Goal: Transaction & Acquisition: Purchase product/service

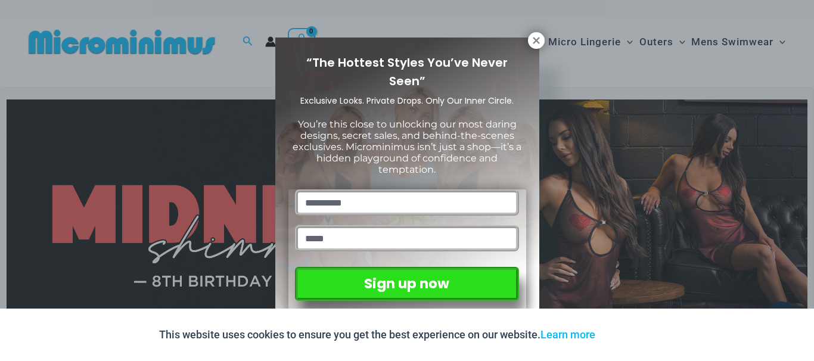
click at [0, 159] on div "“The Hottest Styles You’ve Never Seen” Exclusive Looks. Private Drops. Only Our…" at bounding box center [407, 180] width 814 height 361
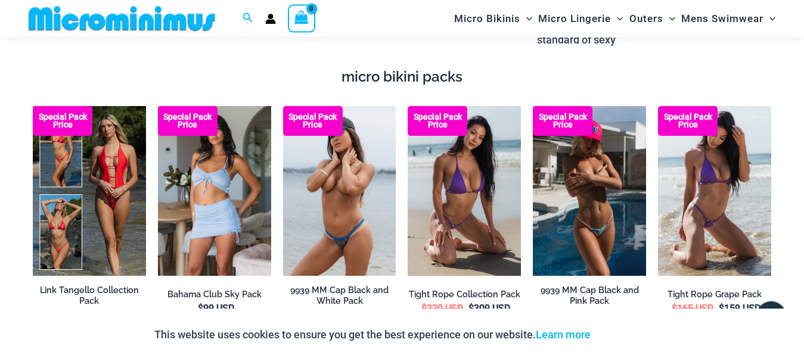
scroll to position [1934, 0]
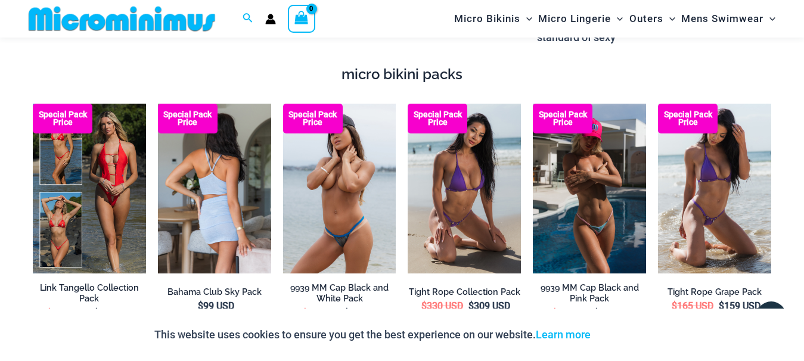
click at [220, 206] on img at bounding box center [214, 189] width 113 height 170
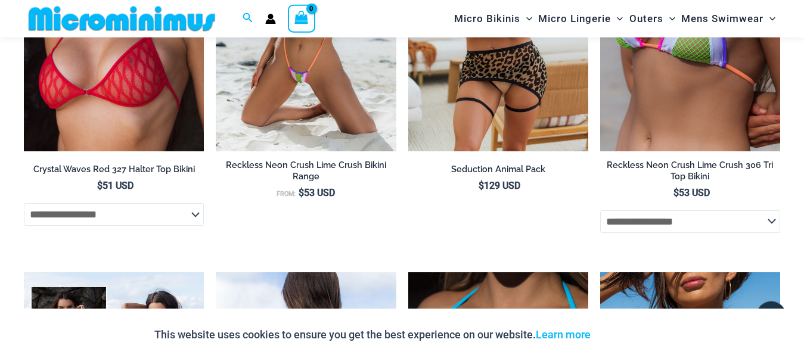
scroll to position [3118, 0]
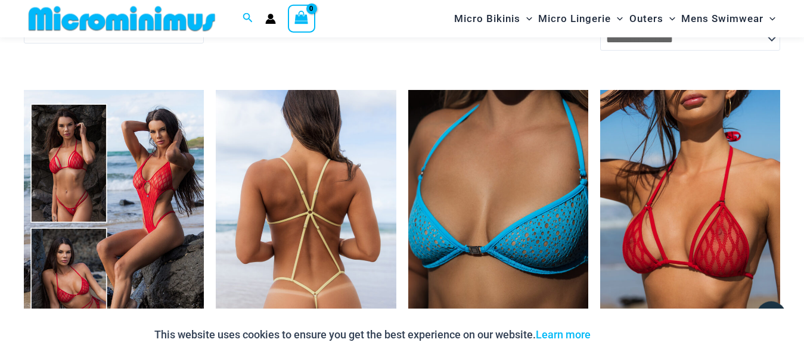
click at [330, 191] on img at bounding box center [306, 225] width 180 height 270
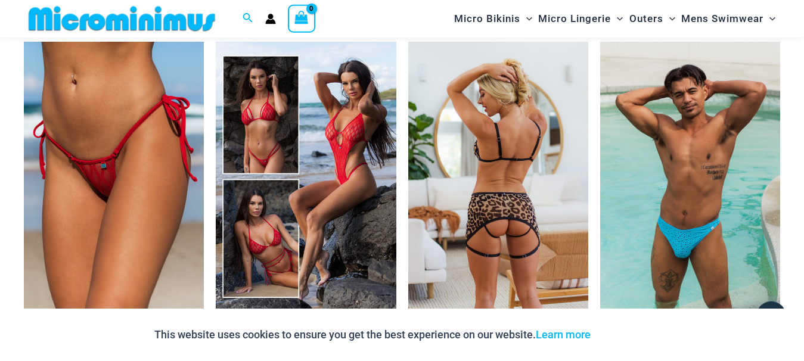
scroll to position [1448, 0]
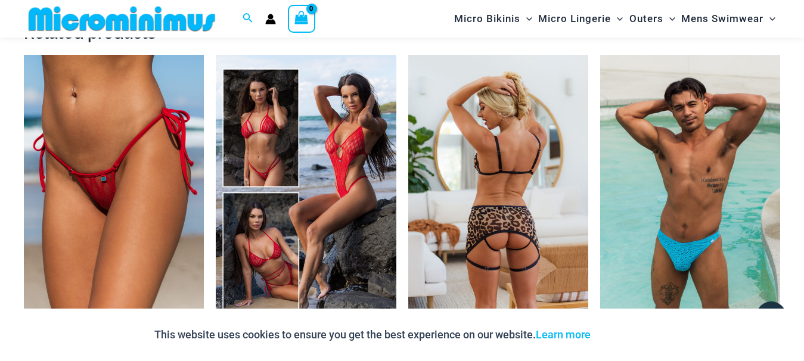
click at [418, 200] on img at bounding box center [498, 190] width 180 height 270
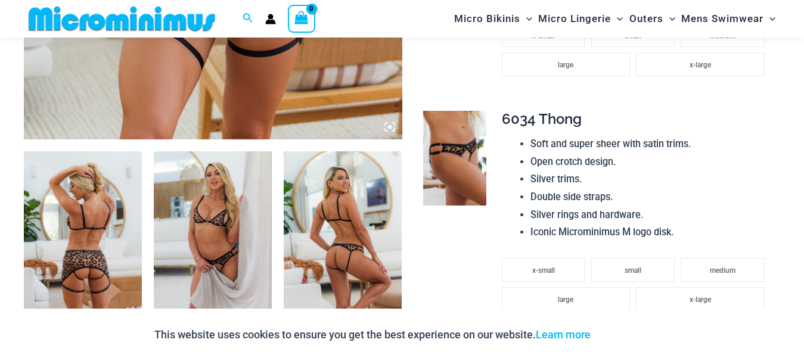
scroll to position [719, 0]
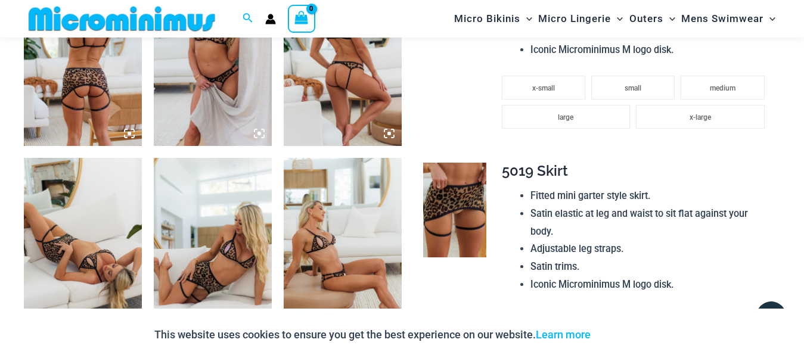
click at [225, 94] on img at bounding box center [213, 57] width 118 height 177
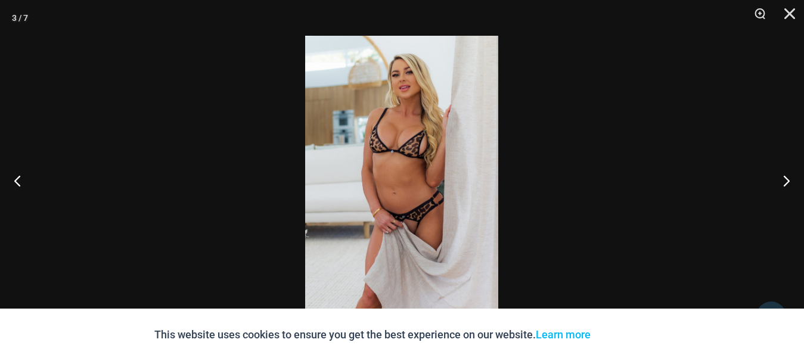
click at [418, 204] on img at bounding box center [401, 181] width 193 height 290
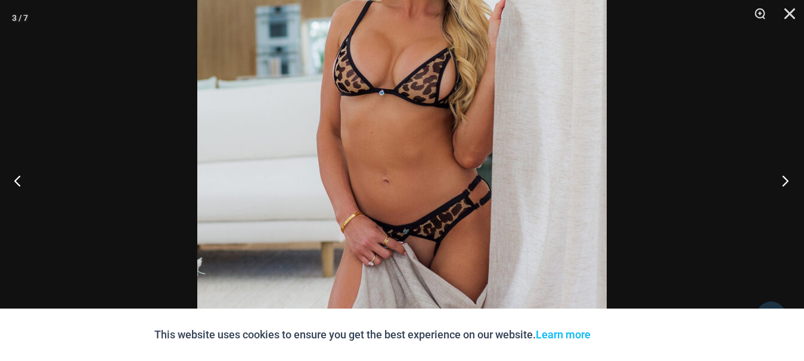
click at [782, 178] on button "Next" at bounding box center [781, 181] width 45 height 60
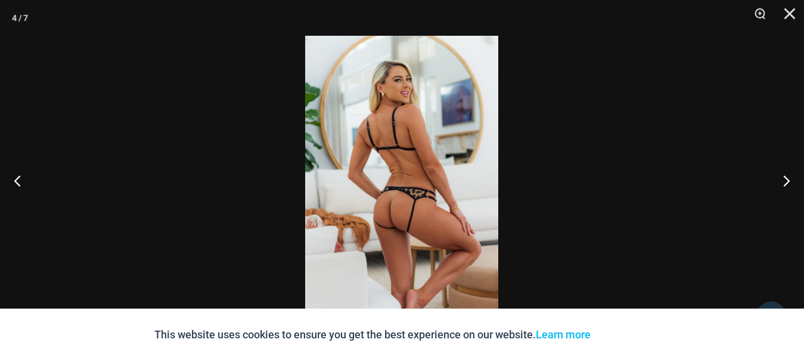
click at [398, 209] on img at bounding box center [401, 181] width 193 height 290
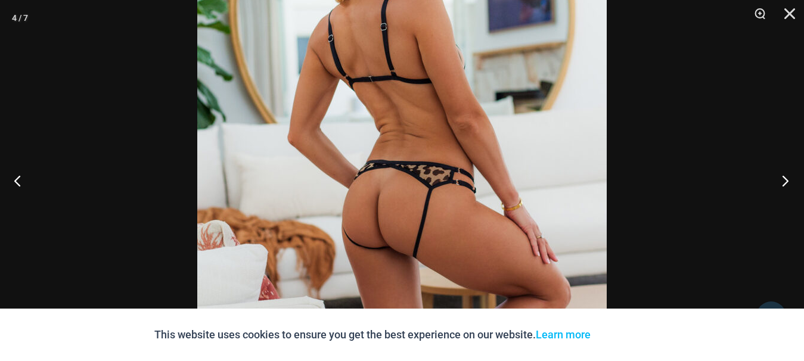
click at [793, 186] on button "Next" at bounding box center [781, 181] width 45 height 60
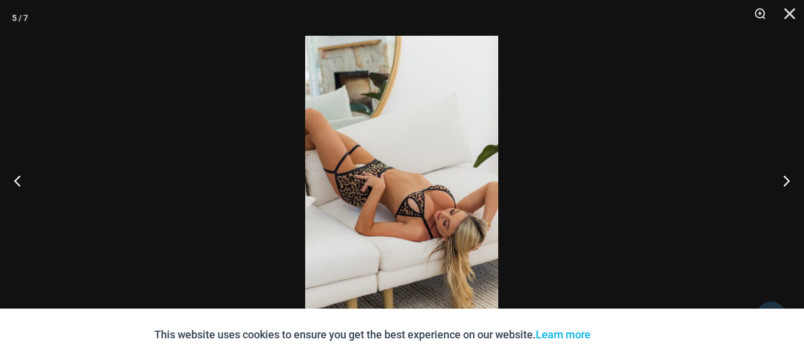
click at [372, 166] on img at bounding box center [401, 181] width 193 height 290
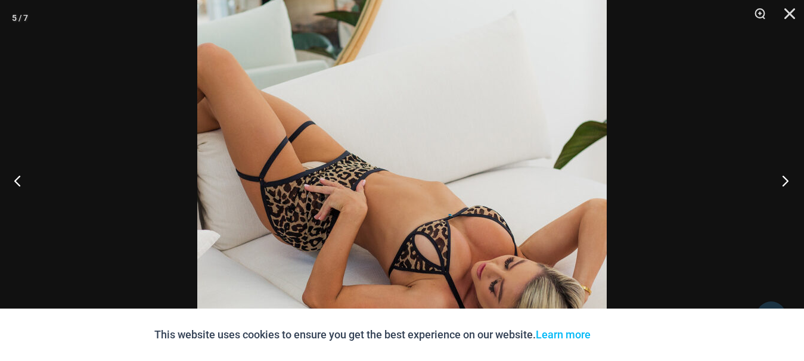
click at [781, 182] on button "Next" at bounding box center [781, 181] width 45 height 60
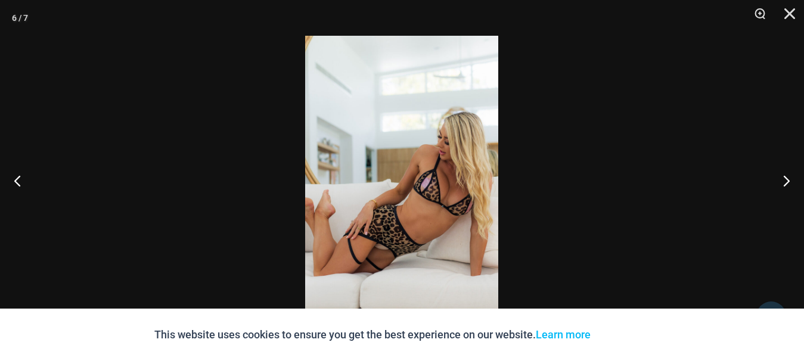
click at [430, 238] on img at bounding box center [401, 181] width 193 height 290
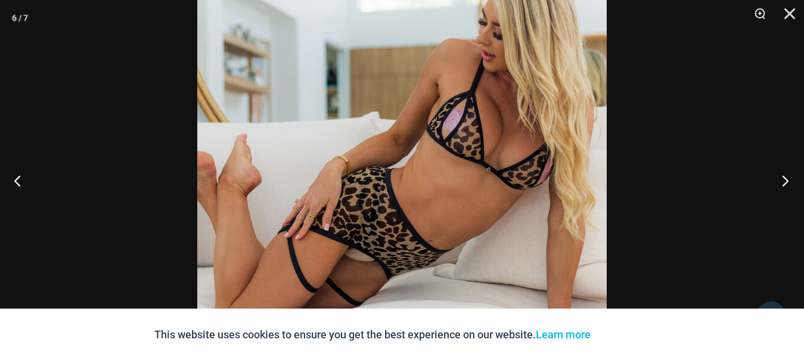
click at [783, 183] on button "Next" at bounding box center [781, 181] width 45 height 60
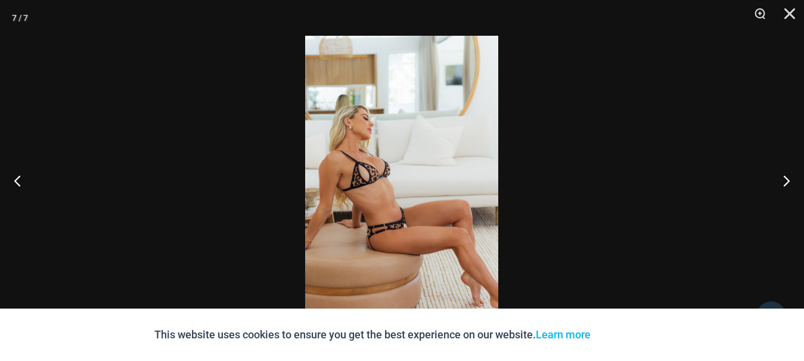
click at [385, 215] on img at bounding box center [401, 181] width 193 height 290
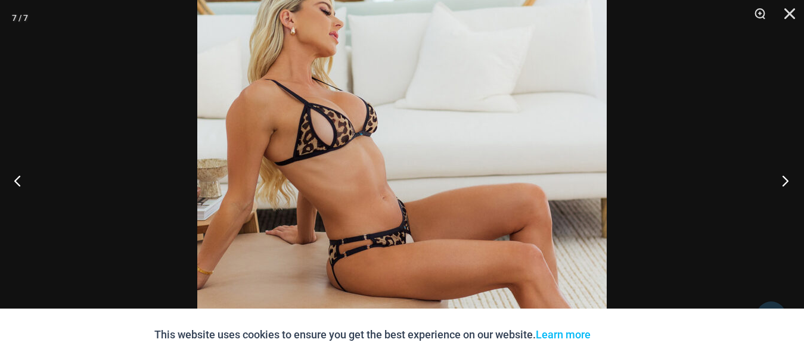
click at [782, 181] on button "Next" at bounding box center [781, 181] width 45 height 60
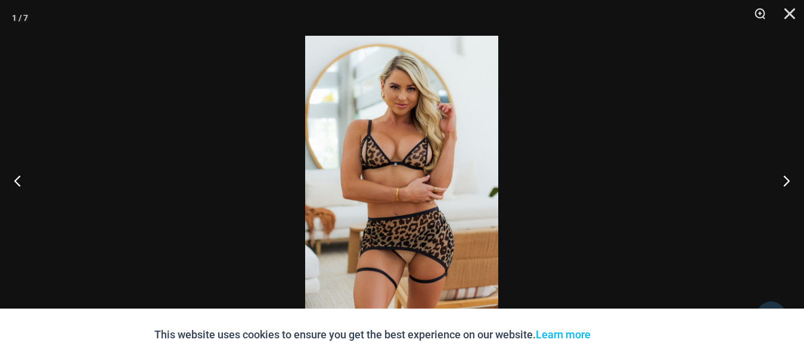
click at [352, 240] on img at bounding box center [401, 181] width 193 height 290
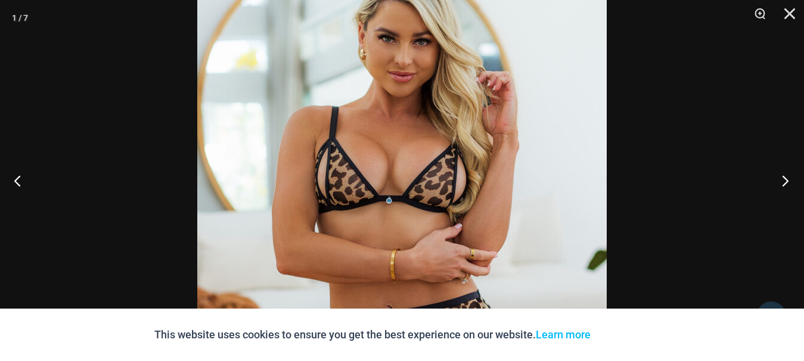
click at [772, 189] on button "Next" at bounding box center [781, 181] width 45 height 60
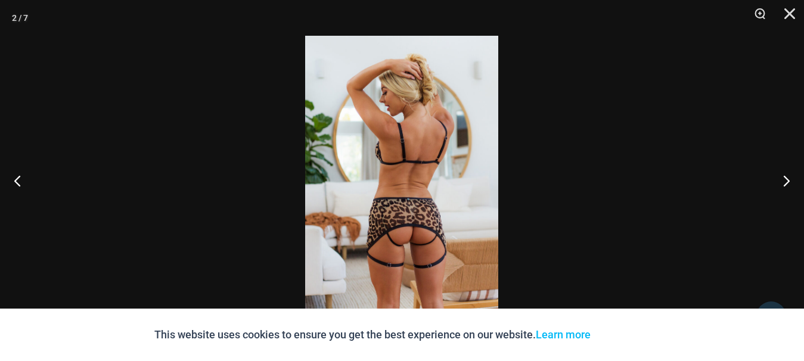
click at [465, 240] on img at bounding box center [401, 181] width 193 height 290
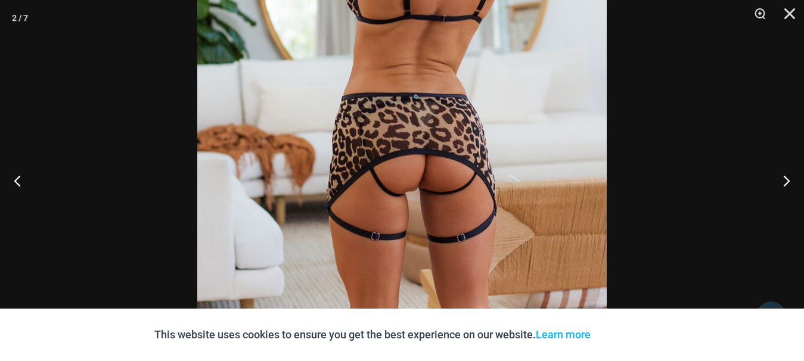
click at [80, 220] on div at bounding box center [402, 180] width 804 height 361
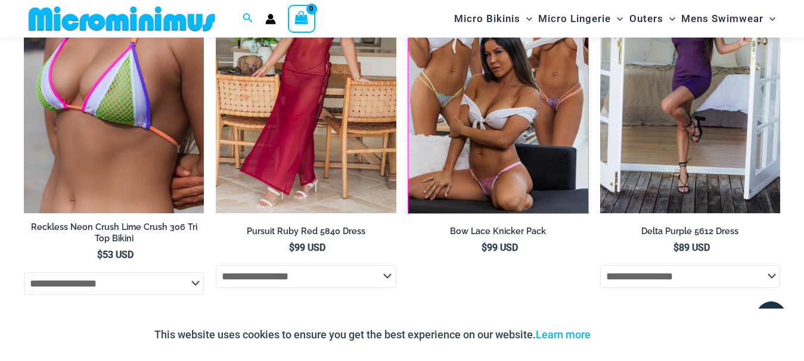
scroll to position [1813, 0]
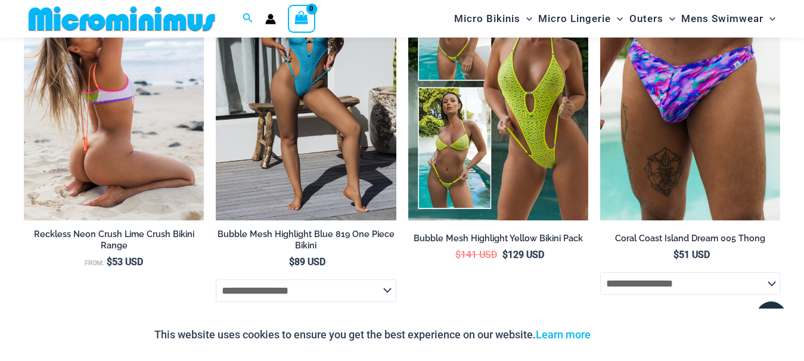
click at [146, 133] on img at bounding box center [114, 86] width 180 height 270
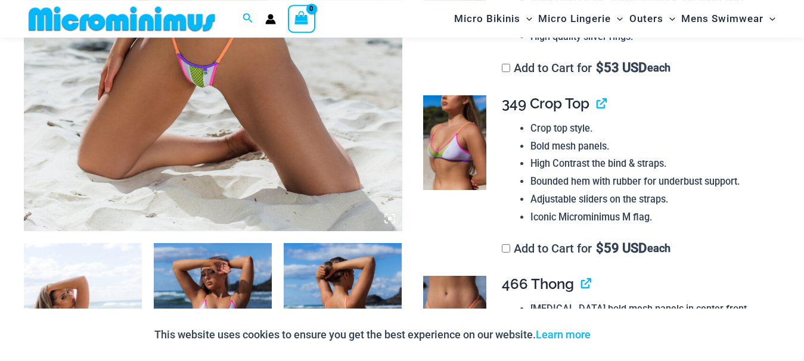
scroll to position [601, 0]
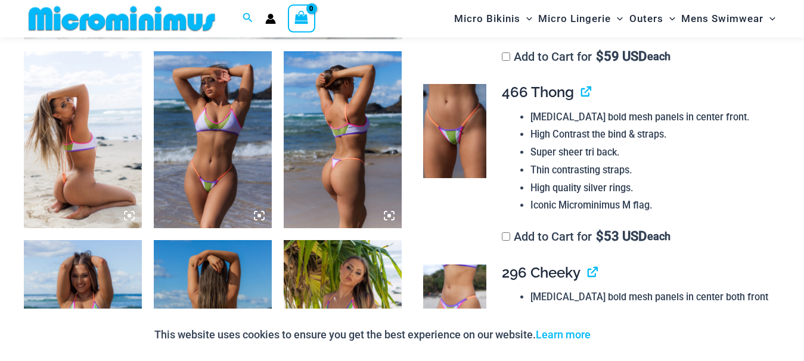
click at [60, 175] on img at bounding box center [83, 139] width 118 height 177
click at [0, 217] on div at bounding box center [402, 180] width 804 height 361
click at [77, 189] on div at bounding box center [402, 180] width 804 height 361
click at [77, 167] on div at bounding box center [402, 180] width 804 height 361
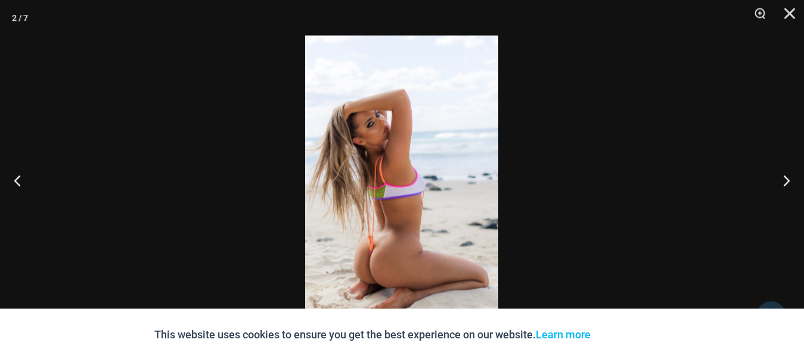
click at [4, 212] on div at bounding box center [402, 180] width 804 height 361
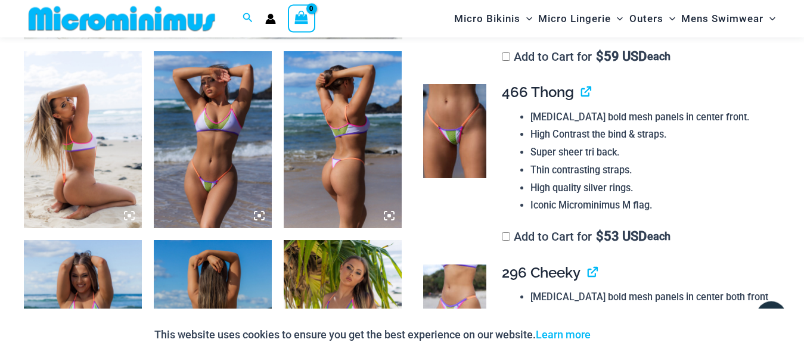
click at [57, 171] on img at bounding box center [83, 139] width 118 height 177
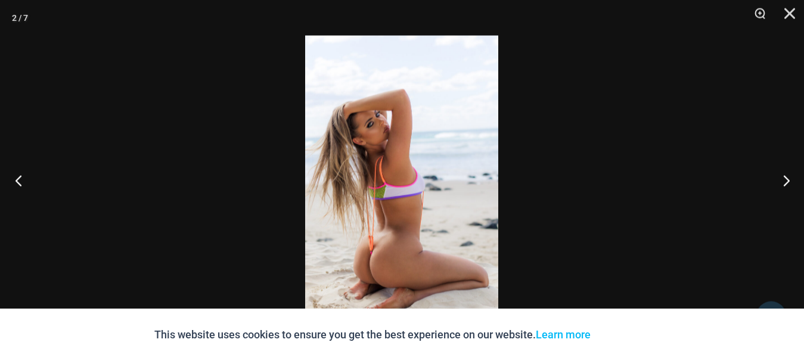
click at [25, 179] on button "Previous" at bounding box center [22, 181] width 45 height 60
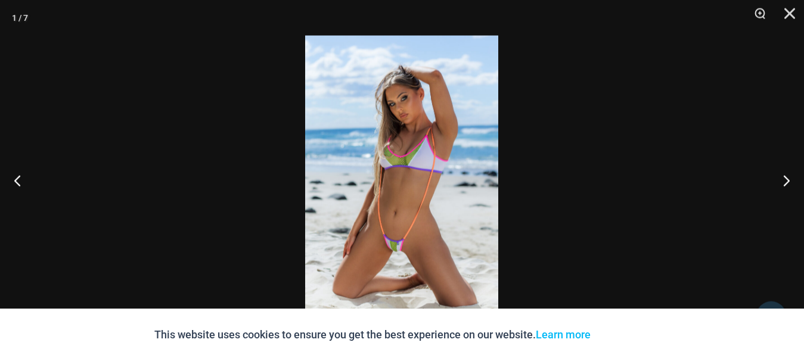
click at [417, 244] on img at bounding box center [401, 181] width 193 height 290
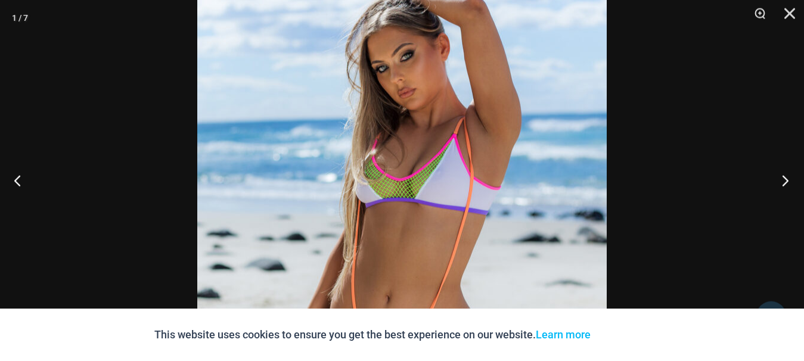
click at [785, 176] on button "Next" at bounding box center [781, 181] width 45 height 60
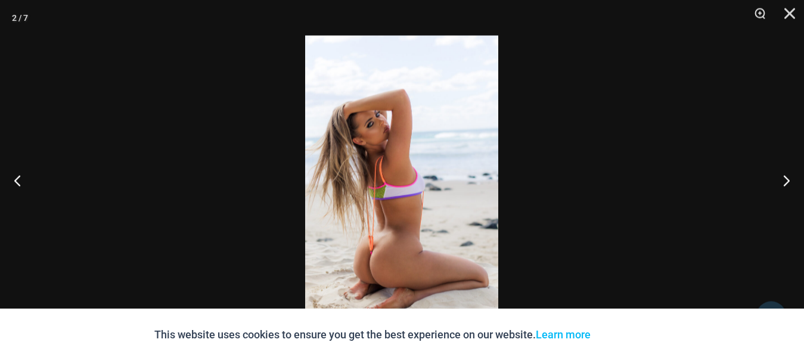
click at [438, 175] on img at bounding box center [401, 181] width 193 height 290
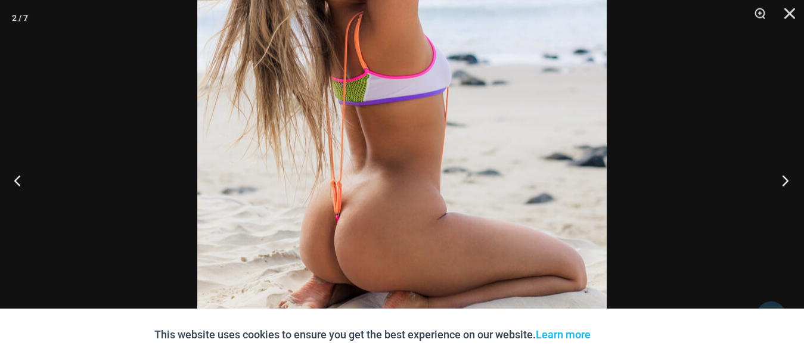
click at [798, 177] on button "Next" at bounding box center [781, 181] width 45 height 60
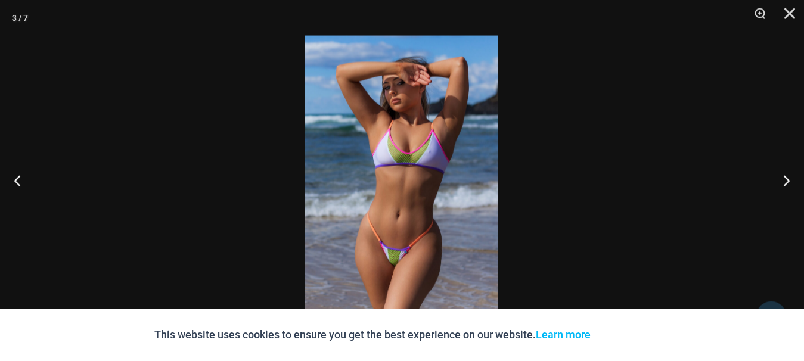
click at [503, 251] on div at bounding box center [402, 180] width 804 height 361
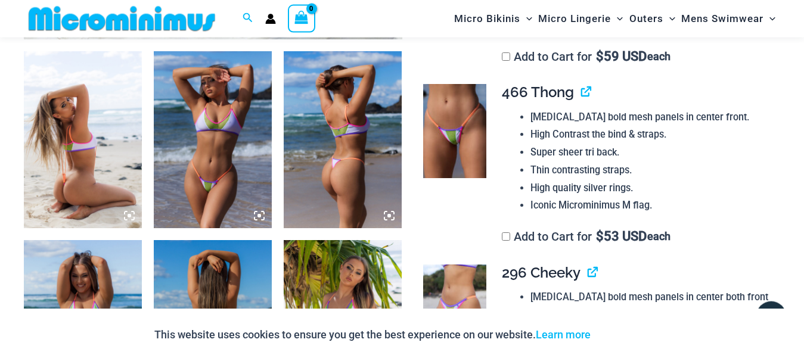
click at [342, 190] on img at bounding box center [343, 139] width 118 height 177
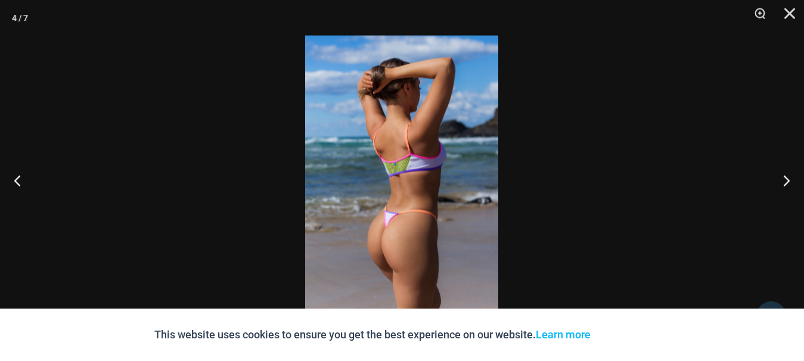
click at [403, 240] on img at bounding box center [401, 181] width 193 height 290
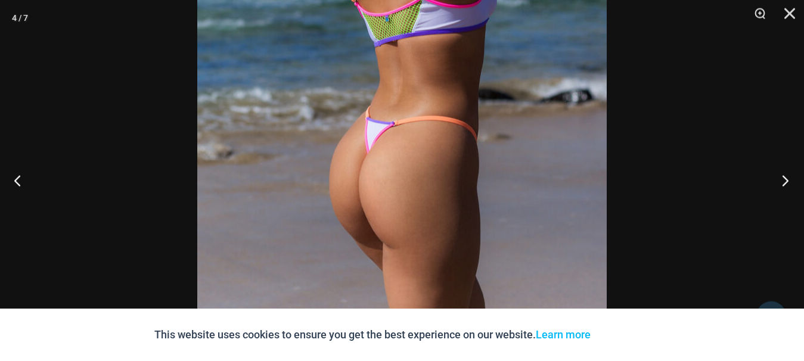
click at [785, 180] on button "Next" at bounding box center [781, 181] width 45 height 60
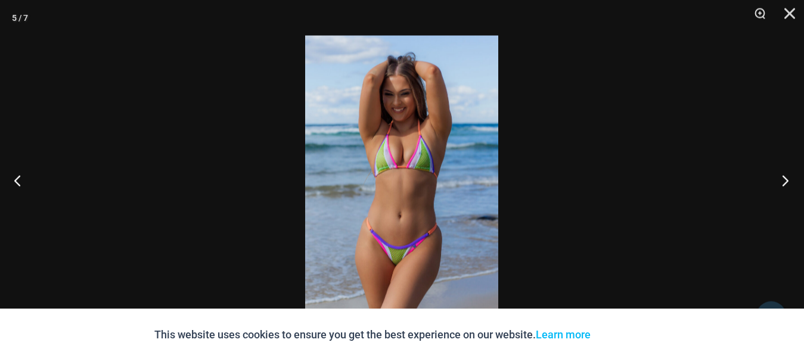
click at [781, 182] on button "Next" at bounding box center [781, 181] width 45 height 60
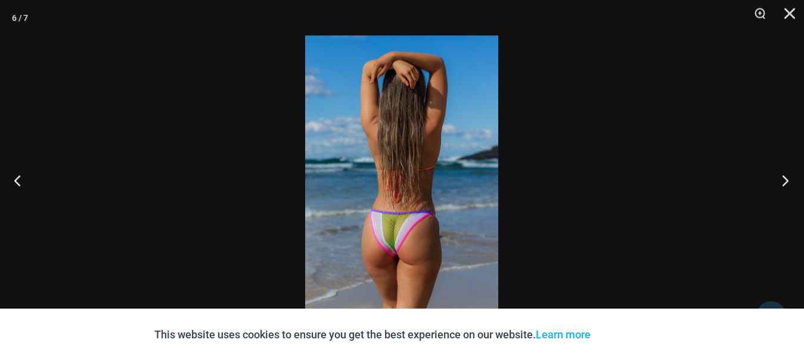
click at [781, 182] on button "Next" at bounding box center [781, 181] width 45 height 60
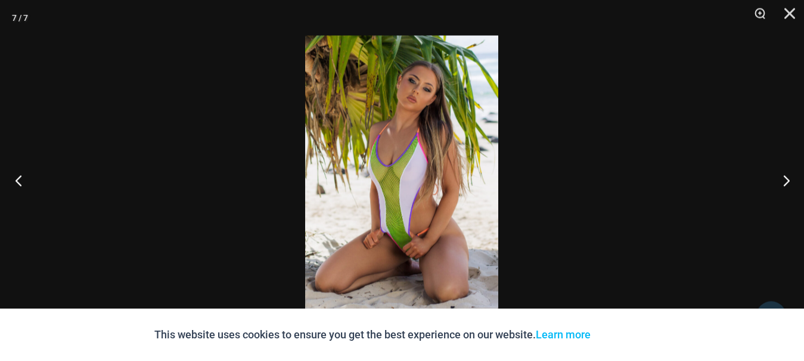
click at [17, 180] on button "Previous" at bounding box center [22, 181] width 45 height 60
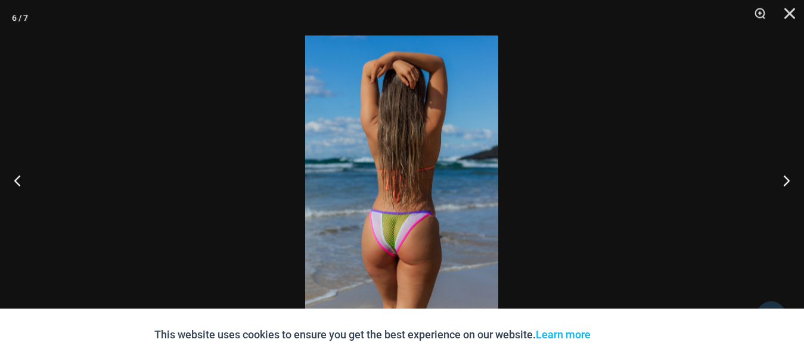
click at [382, 273] on img at bounding box center [401, 181] width 193 height 290
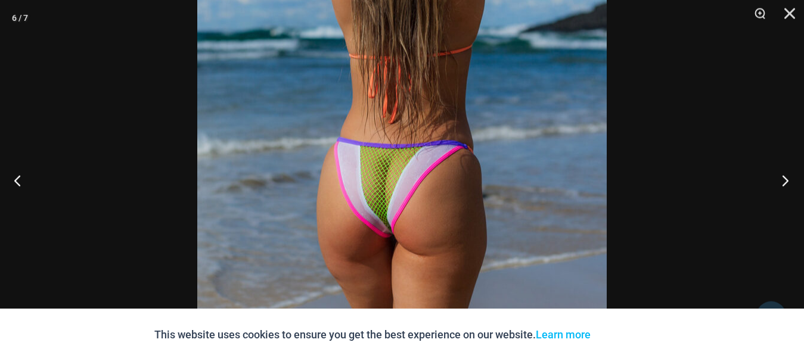
click at [773, 178] on button "Next" at bounding box center [781, 181] width 45 height 60
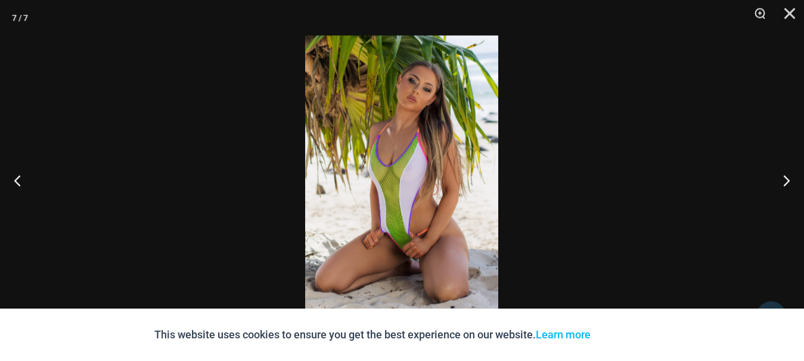
click at [438, 213] on img at bounding box center [401, 181] width 193 height 290
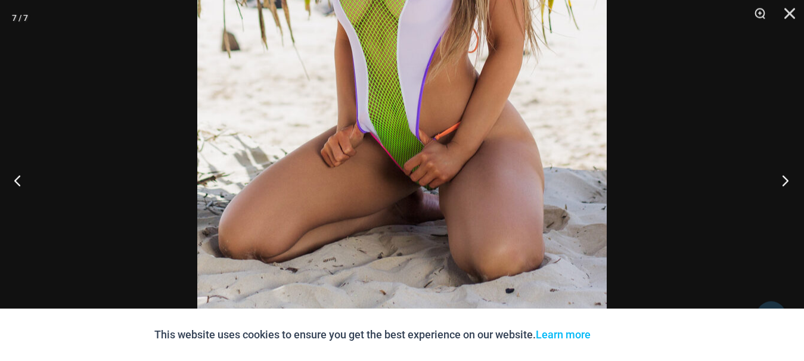
click at [769, 184] on button "Next" at bounding box center [781, 181] width 45 height 60
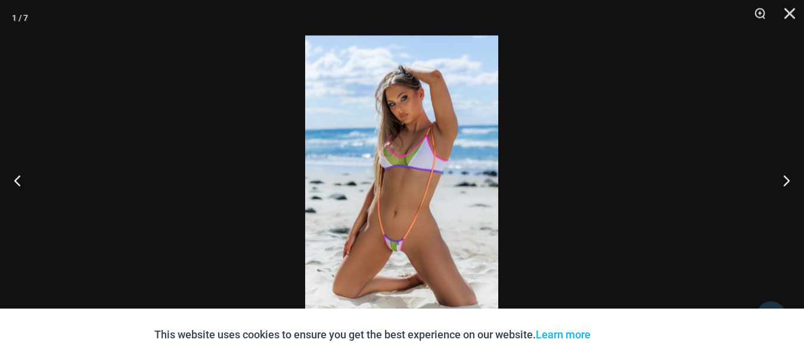
click at [403, 116] on img at bounding box center [401, 181] width 193 height 290
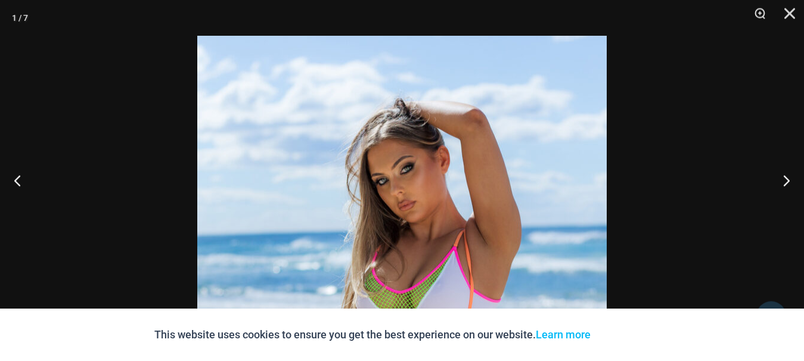
click at [673, 77] on div at bounding box center [402, 180] width 804 height 361
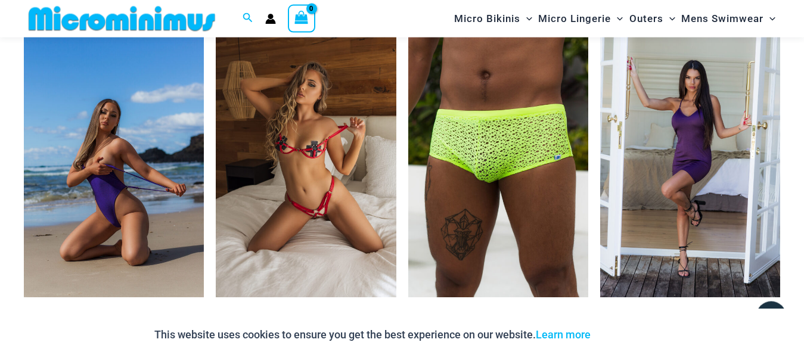
scroll to position [3761, 0]
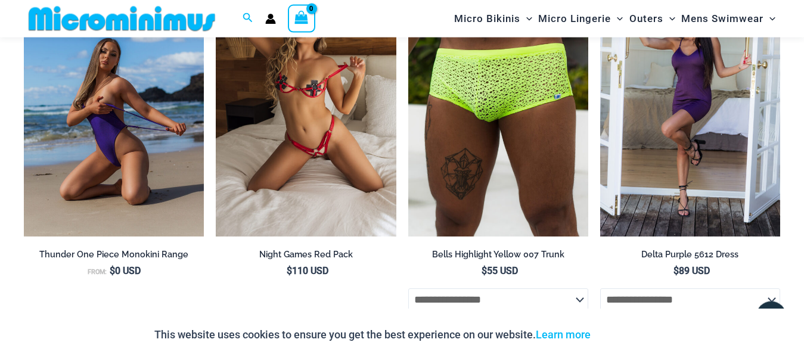
click at [152, 158] on img at bounding box center [114, 102] width 180 height 270
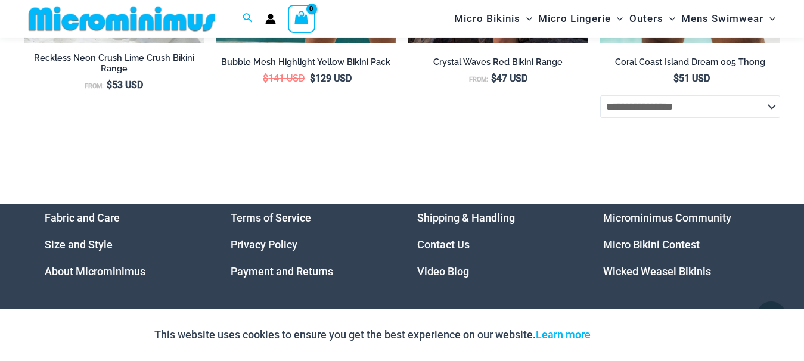
scroll to position [3454, 0]
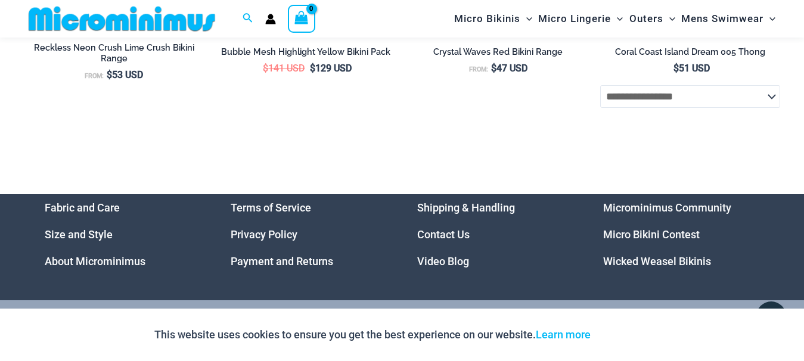
click at [422, 261] on link "Video Blog" at bounding box center [443, 261] width 52 height 13
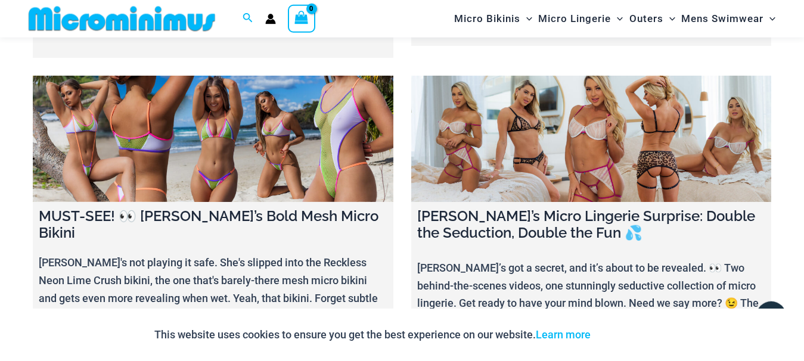
scroll to position [658, 0]
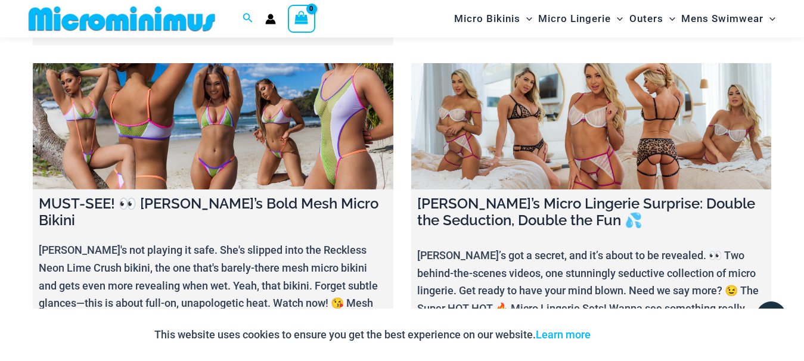
click at [572, 107] on link at bounding box center [591, 126] width 360 height 126
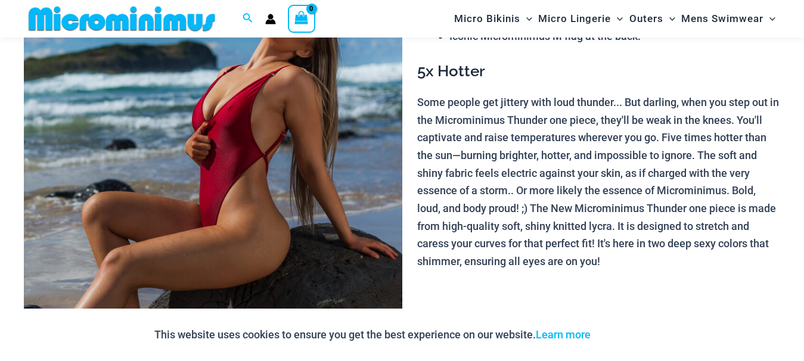
scroll to position [262, 0]
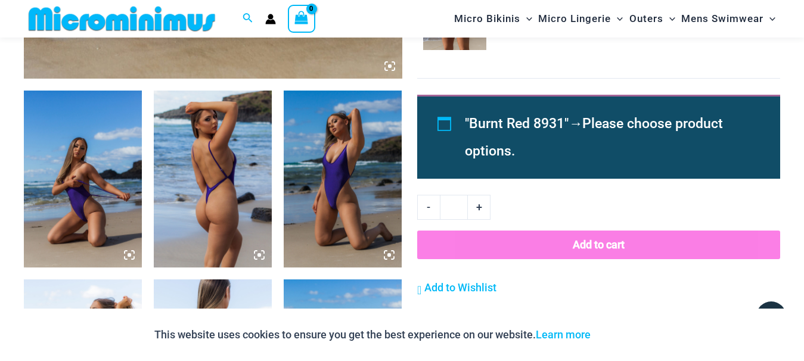
click at [126, 256] on div at bounding box center [402, 180] width 804 height 361
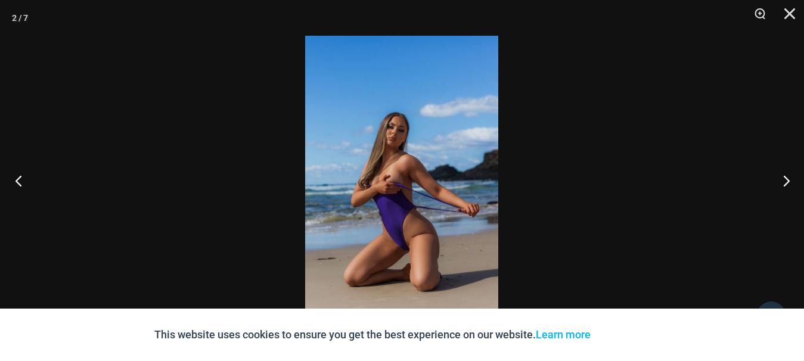
click at [19, 186] on button "Previous" at bounding box center [22, 181] width 45 height 60
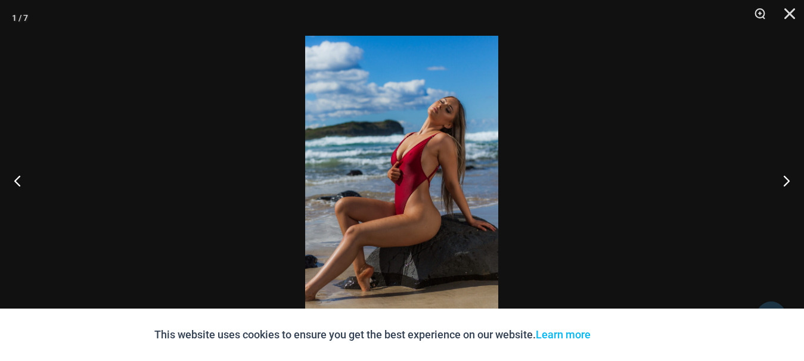
click at [419, 126] on img at bounding box center [401, 181] width 193 height 290
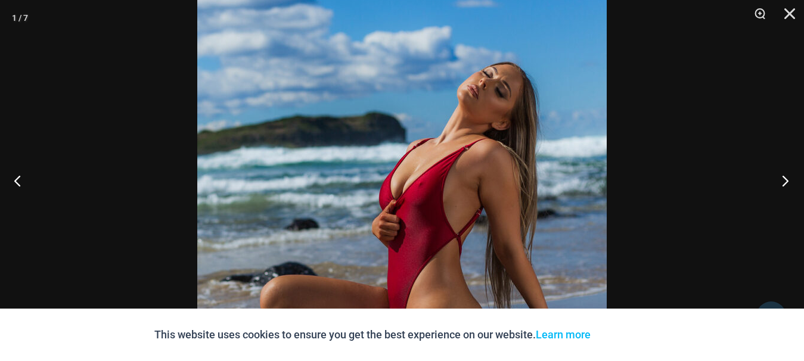
click at [789, 179] on button "Next" at bounding box center [781, 181] width 45 height 60
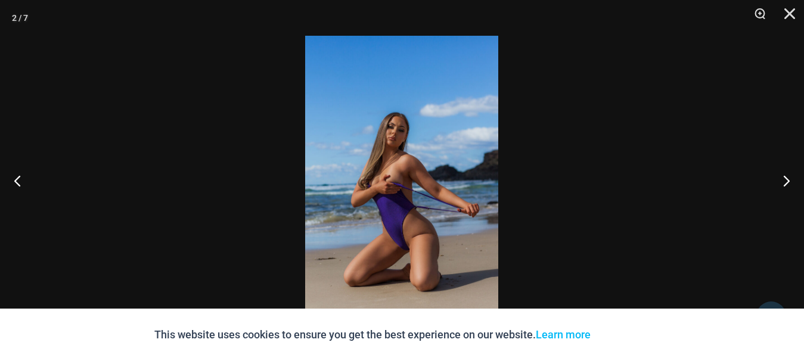
click at [371, 187] on img at bounding box center [401, 181] width 193 height 290
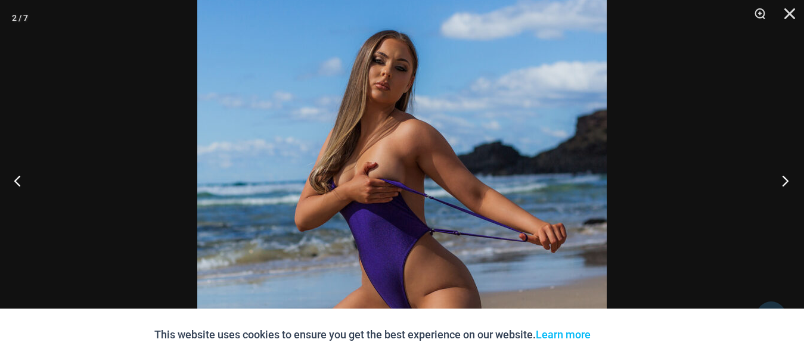
click at [782, 186] on button "Next" at bounding box center [781, 181] width 45 height 60
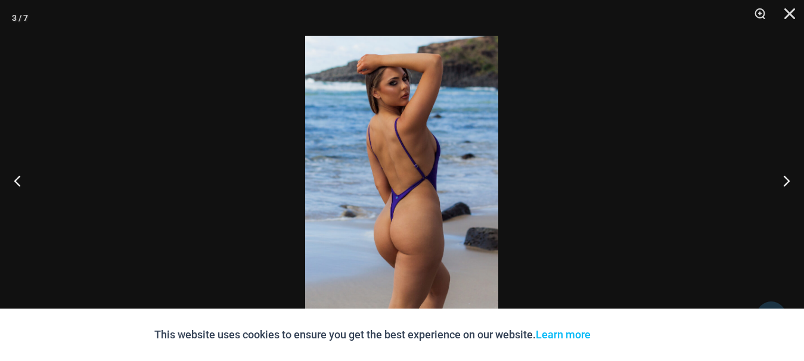
click at [370, 250] on img at bounding box center [401, 181] width 193 height 290
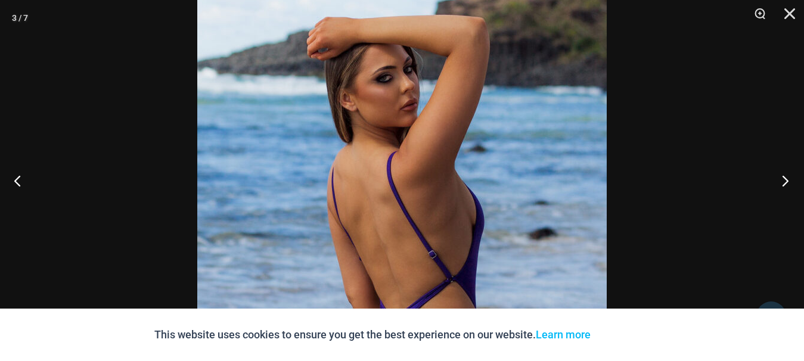
click at [785, 181] on button "Next" at bounding box center [781, 181] width 45 height 60
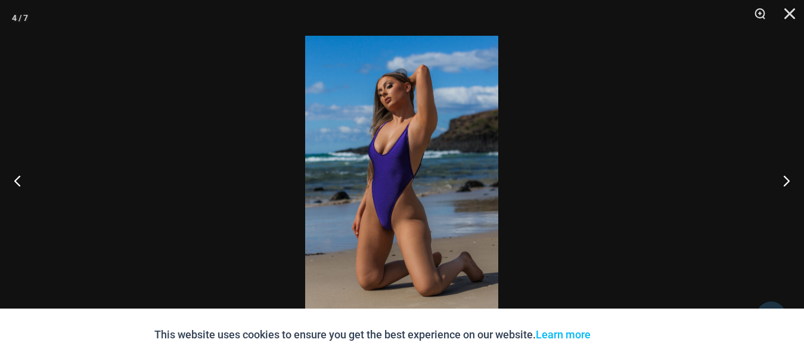
click at [394, 210] on img at bounding box center [401, 181] width 193 height 290
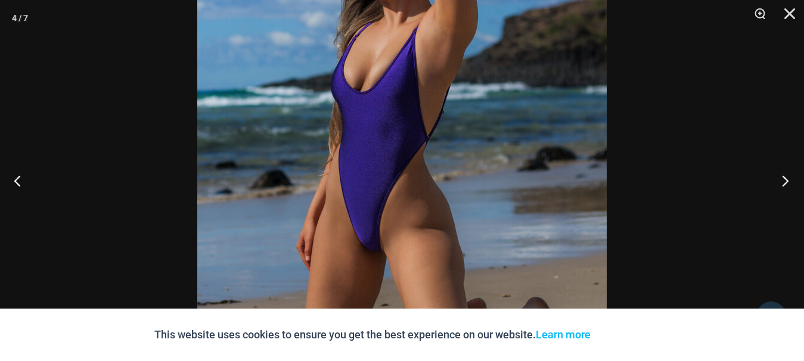
click at [797, 180] on button "Next" at bounding box center [781, 181] width 45 height 60
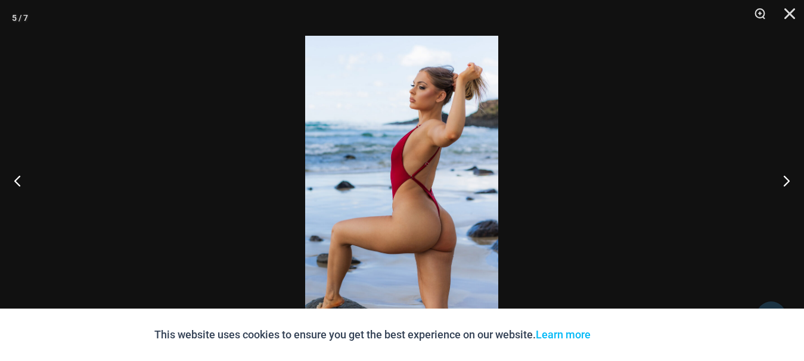
click at [386, 223] on img at bounding box center [401, 181] width 193 height 290
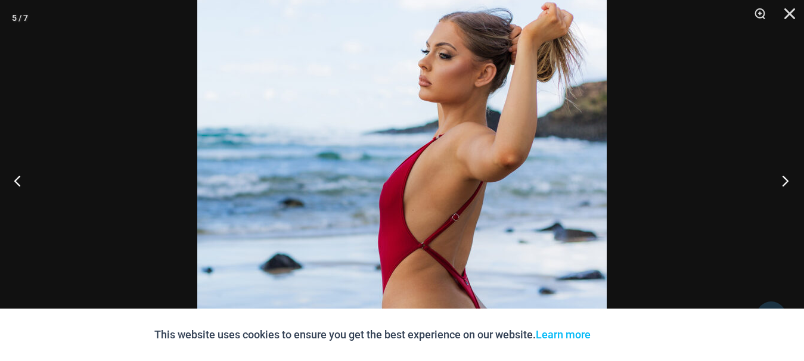
click at [787, 178] on button "Next" at bounding box center [781, 181] width 45 height 60
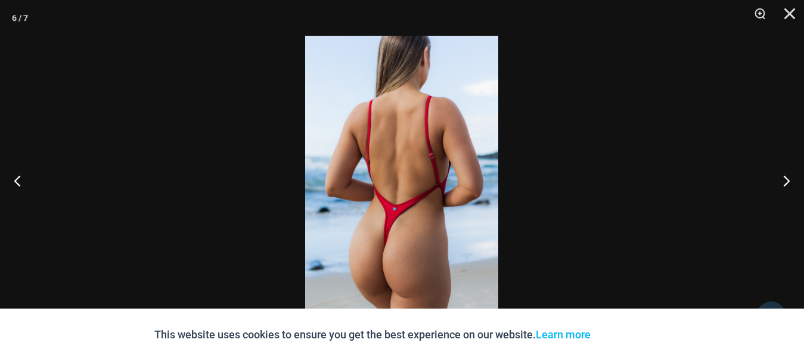
click at [406, 251] on img at bounding box center [401, 181] width 193 height 290
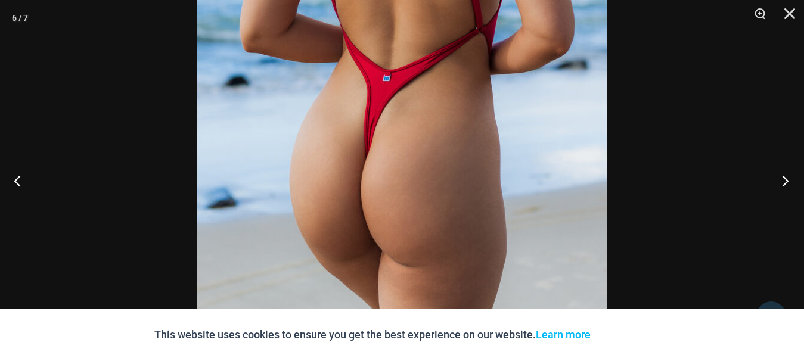
click at [785, 182] on button "Next" at bounding box center [781, 181] width 45 height 60
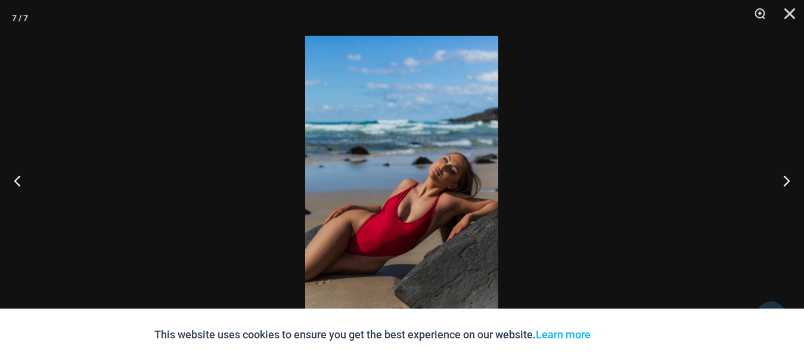
click at [401, 196] on img at bounding box center [401, 181] width 193 height 290
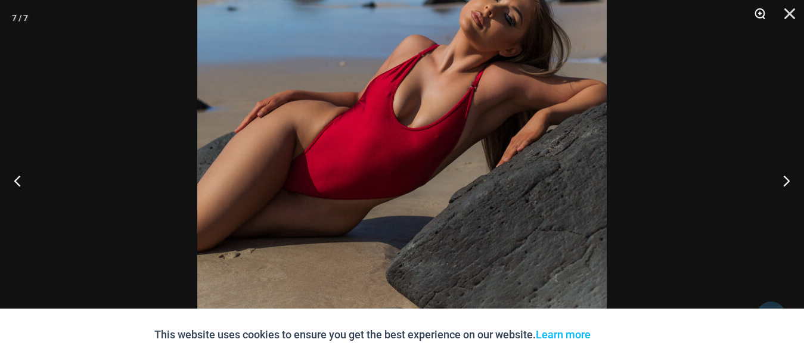
click at [750, 10] on button "Zoom" at bounding box center [756, 18] width 30 height 36
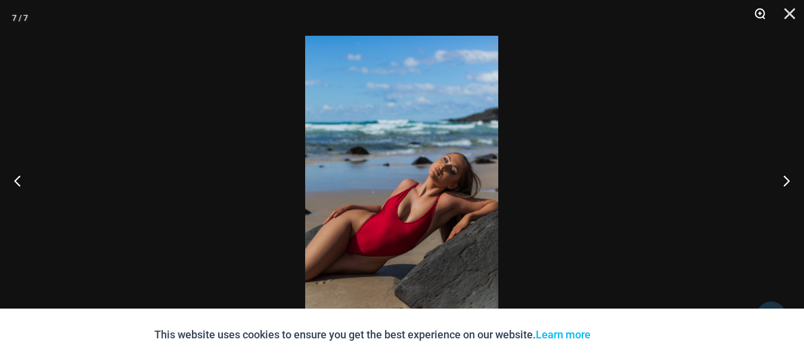
click at [753, 16] on button "Zoom" at bounding box center [756, 18] width 30 height 36
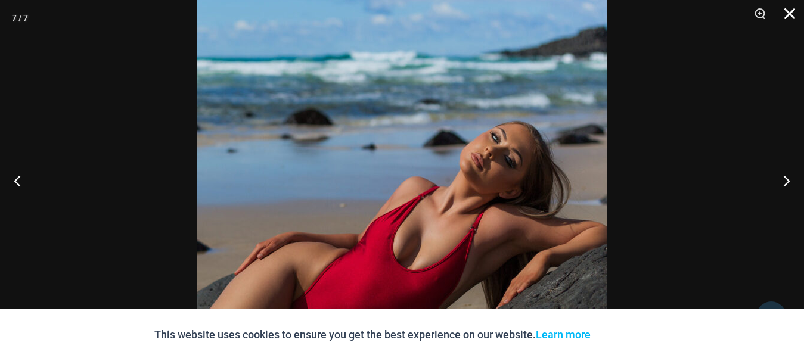
click at [783, 11] on button "Close" at bounding box center [785, 18] width 30 height 36
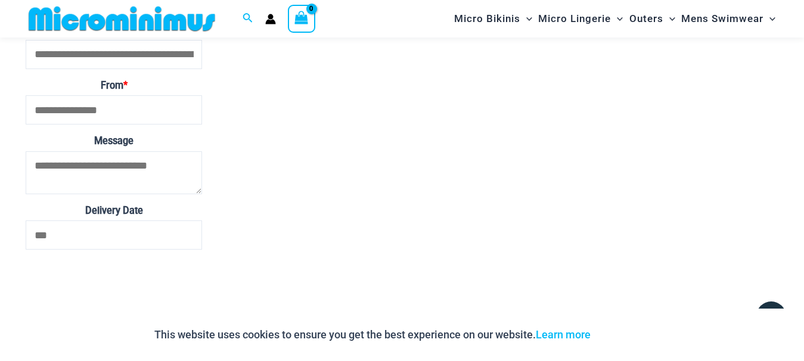
scroll to position [1934, 0]
